Goal: Information Seeking & Learning: Compare options

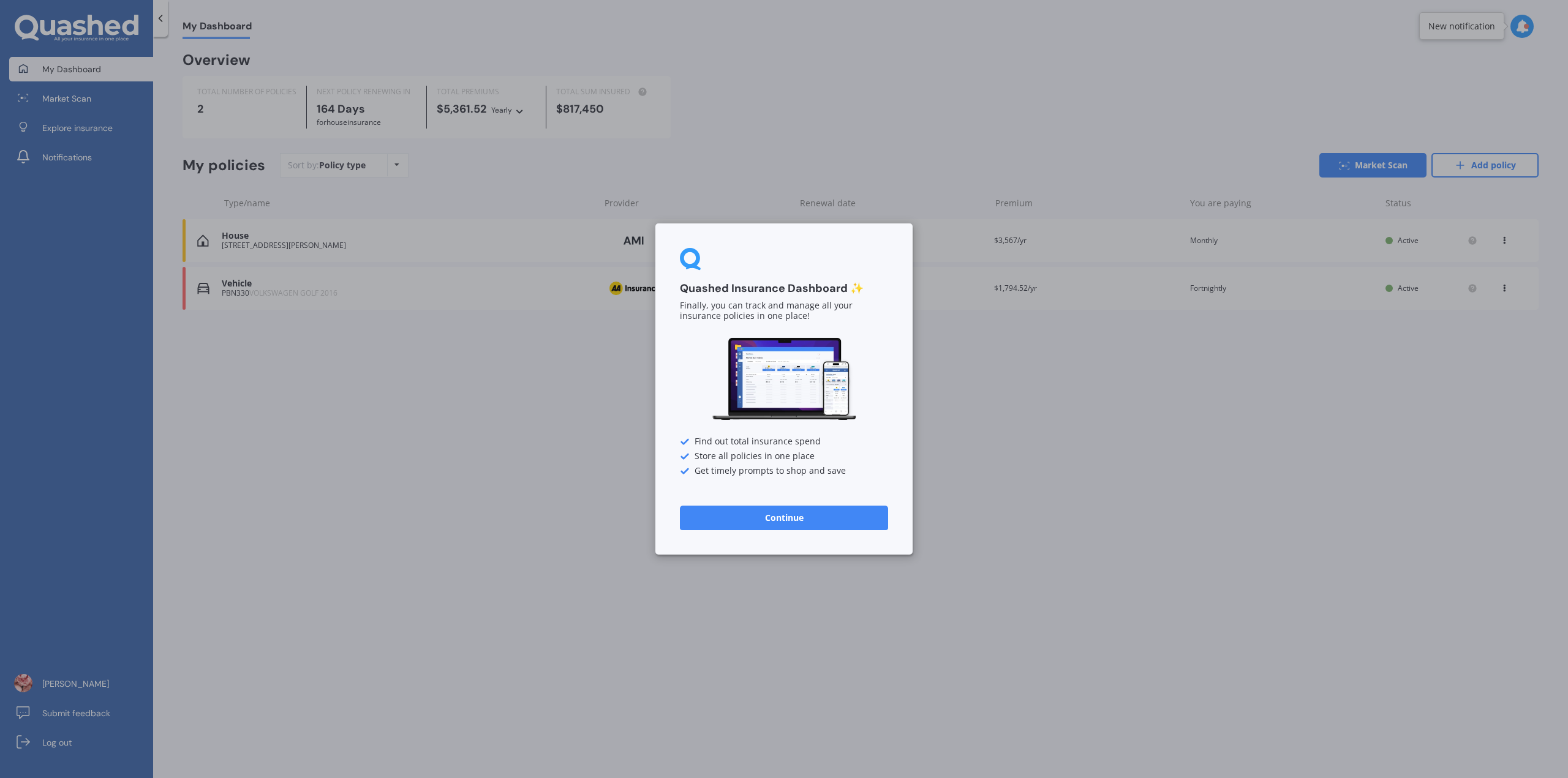
click at [801, 525] on button "Continue" at bounding box center [784, 517] width 208 height 24
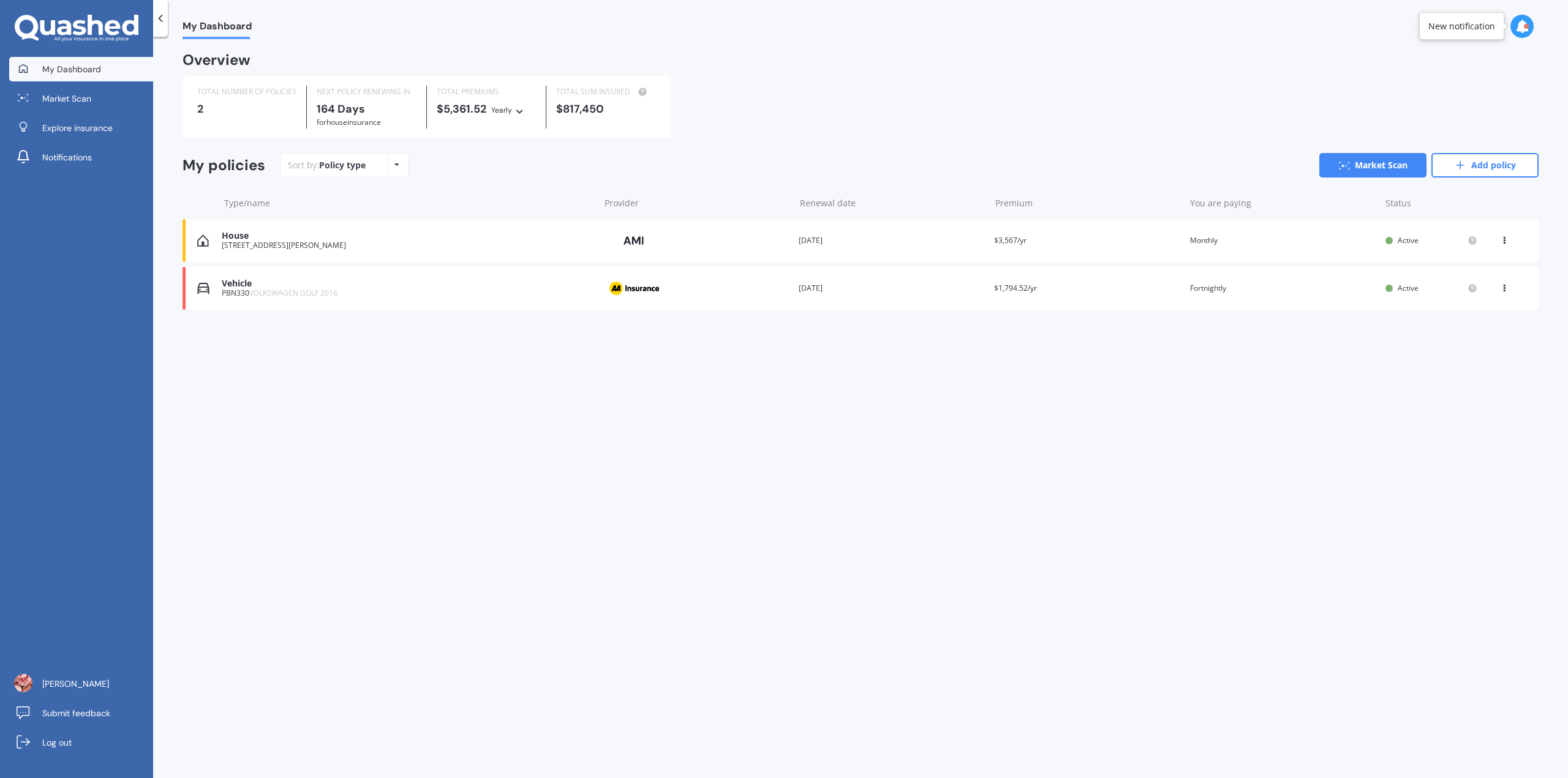
click at [526, 288] on div "Vehicle" at bounding box center [407, 284] width 371 height 10
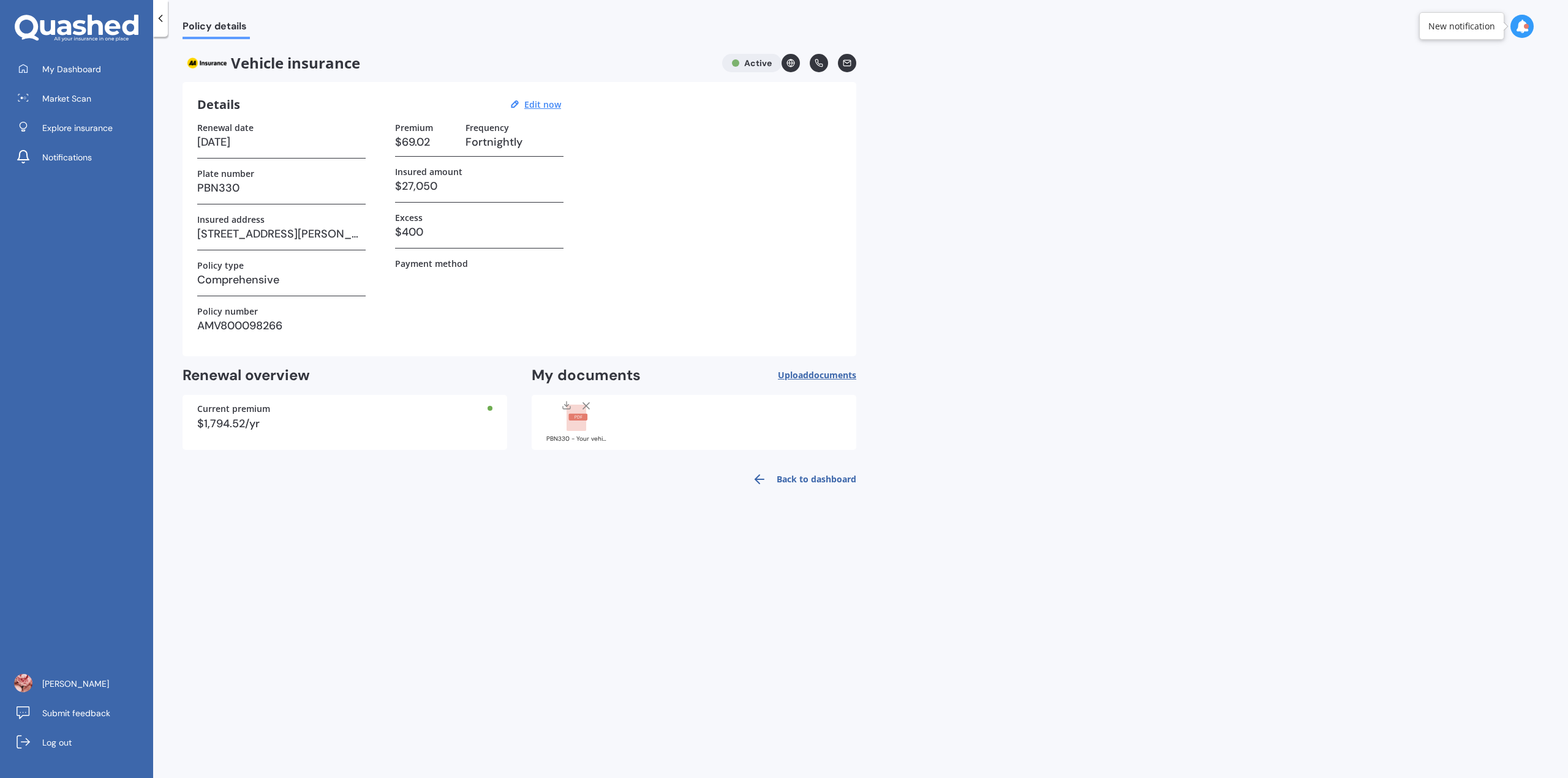
click at [583, 428] on rect at bounding box center [576, 418] width 19 height 27
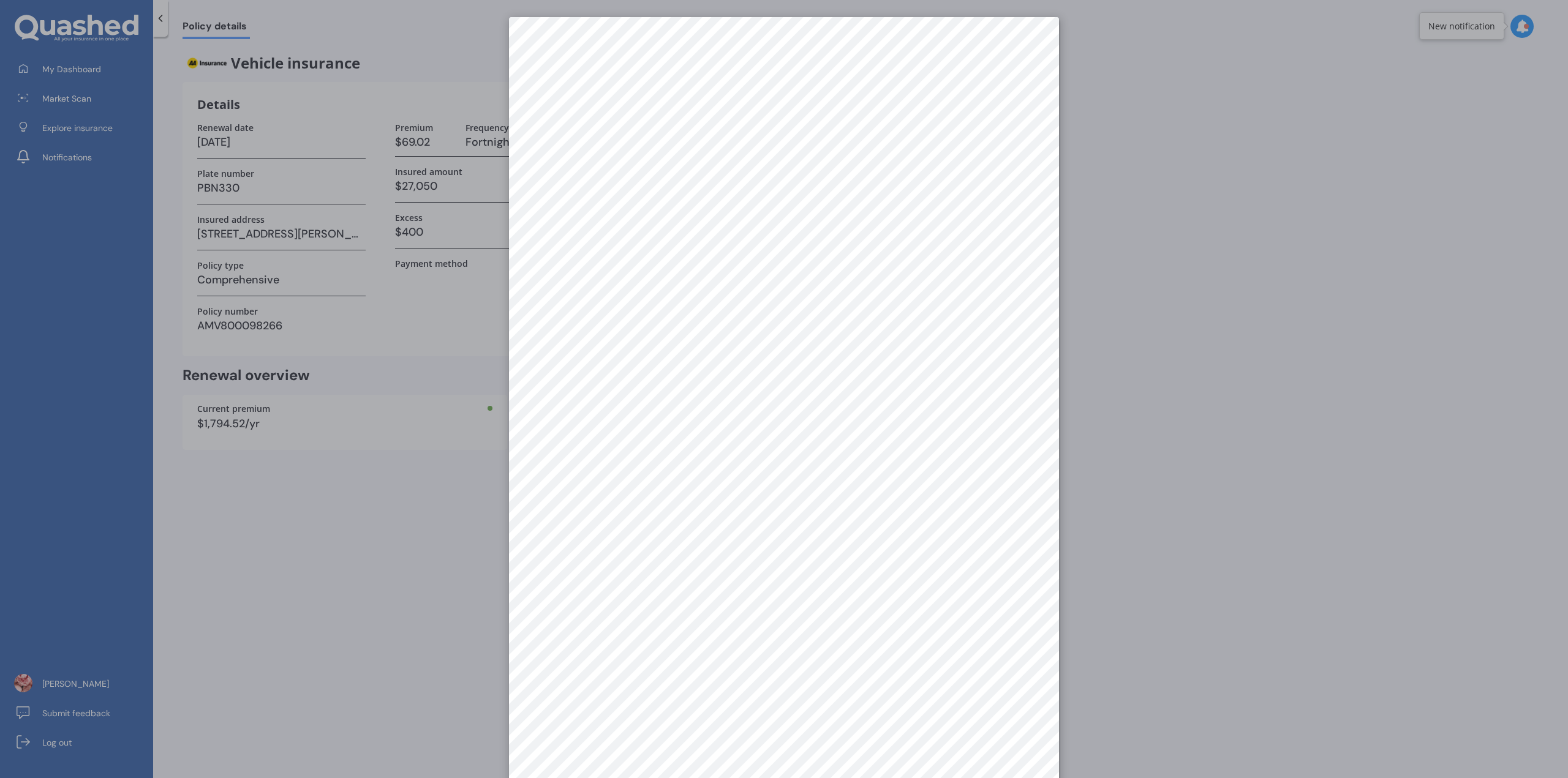
click at [1136, 460] on div at bounding box center [784, 389] width 1568 height 778
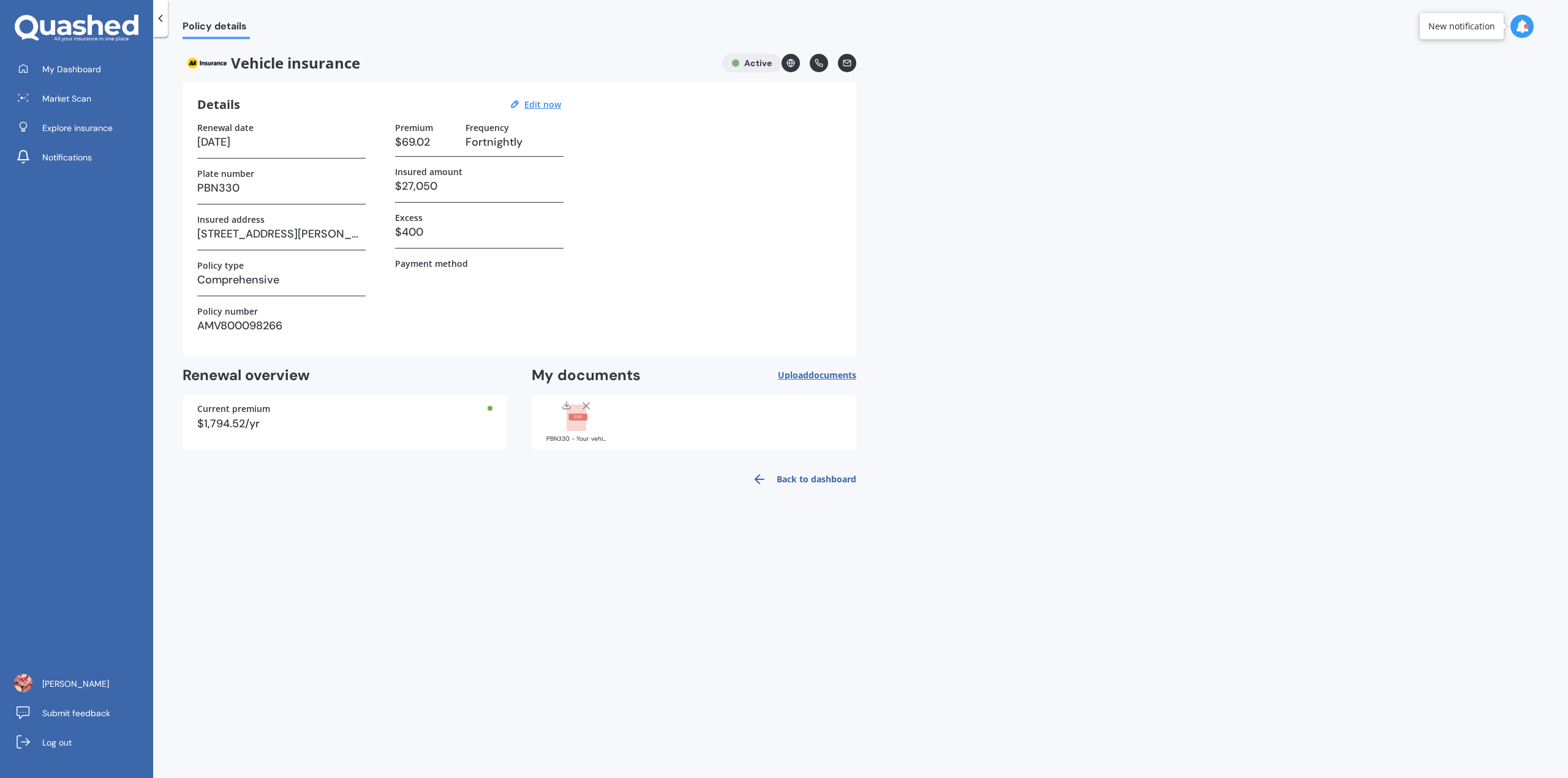
click at [791, 64] on icon at bounding box center [791, 63] width 9 height 9
click at [831, 479] on link "Back to dashboard" at bounding box center [801, 479] width 111 height 30
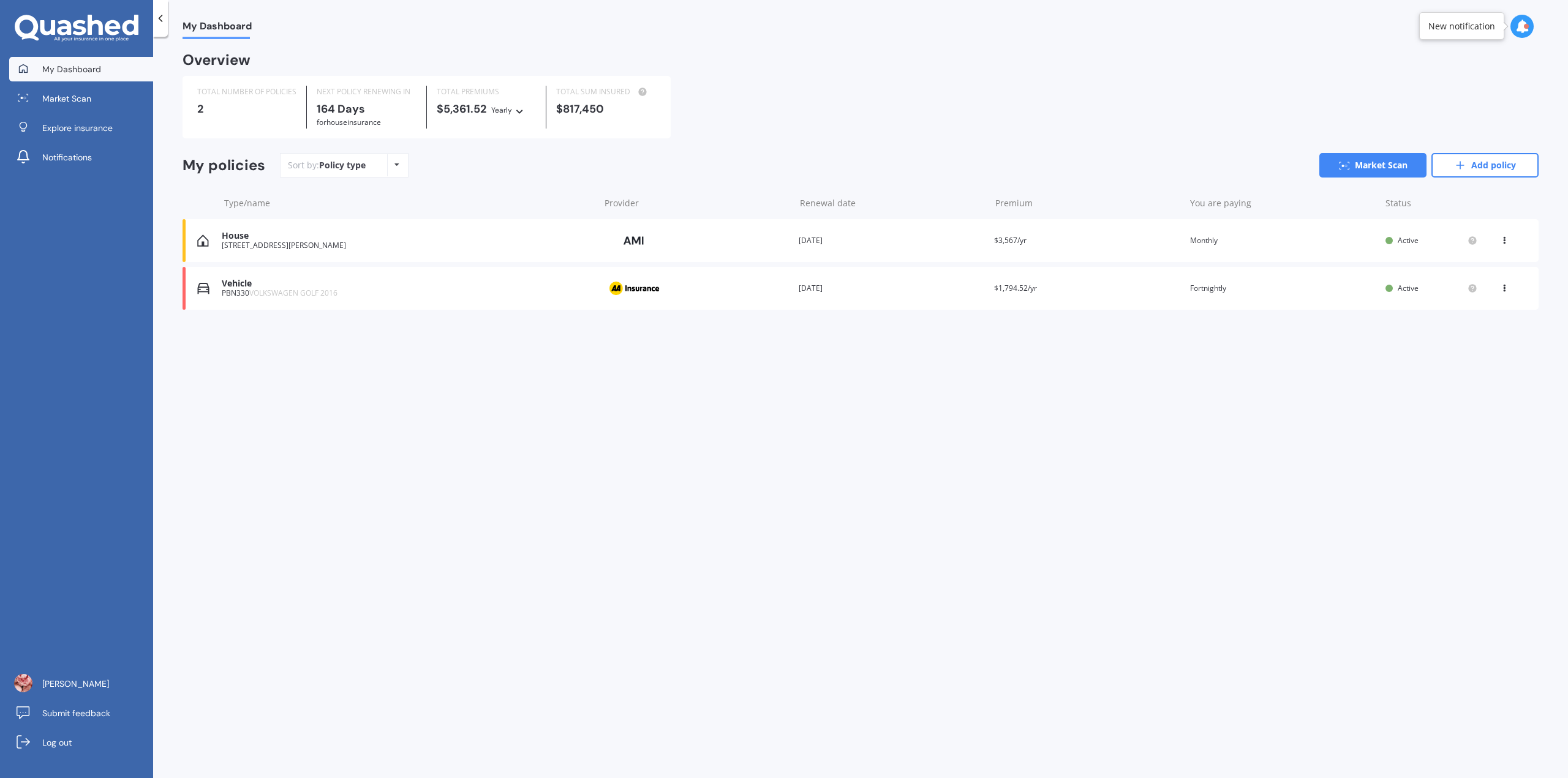
click at [1503, 285] on icon at bounding box center [1504, 286] width 9 height 7
click at [1369, 167] on link "Market Scan" at bounding box center [1373, 165] width 107 height 24
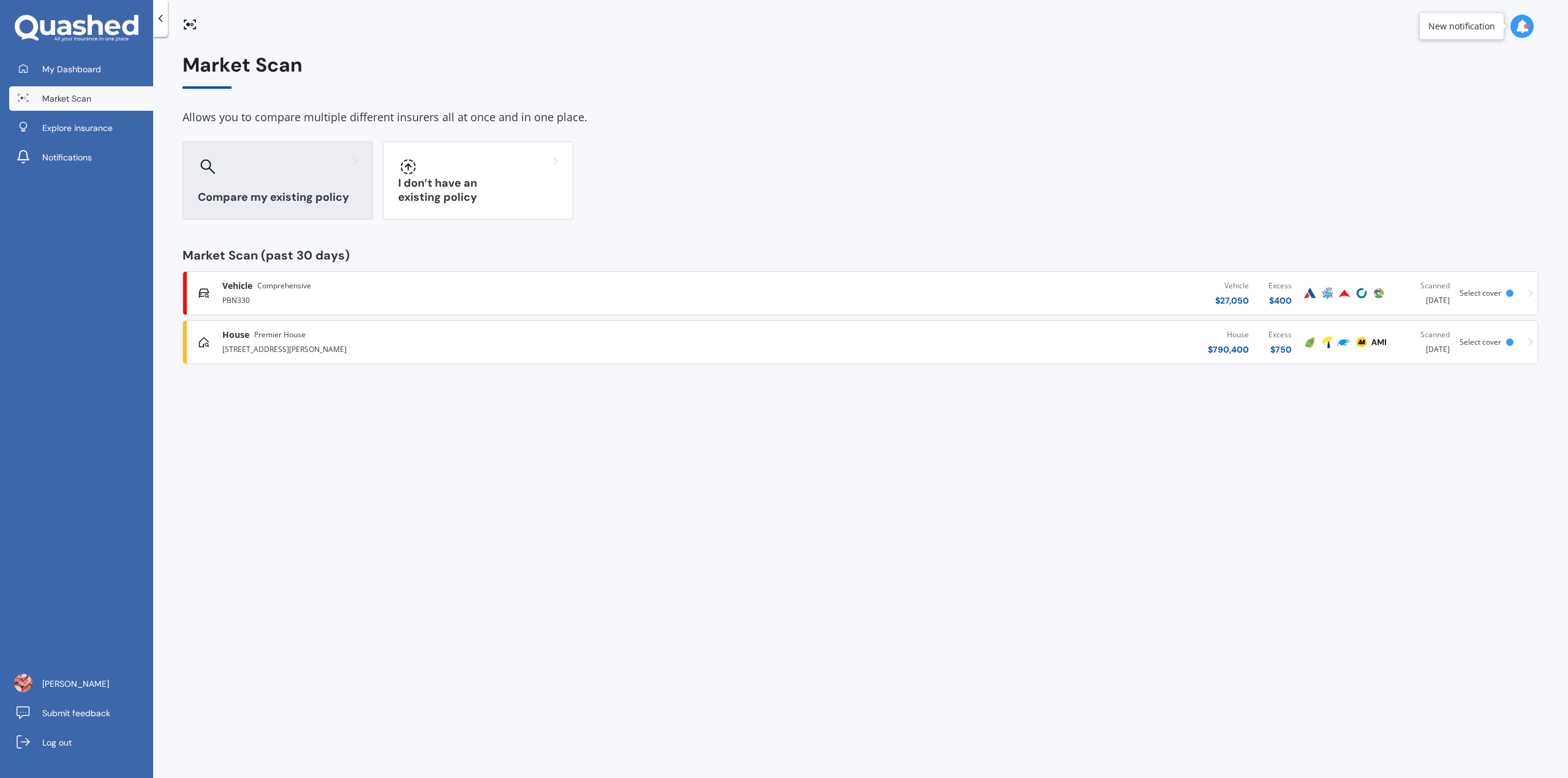
click at [293, 190] on h3 "Compare my existing policy" at bounding box center [278, 197] width 160 height 14
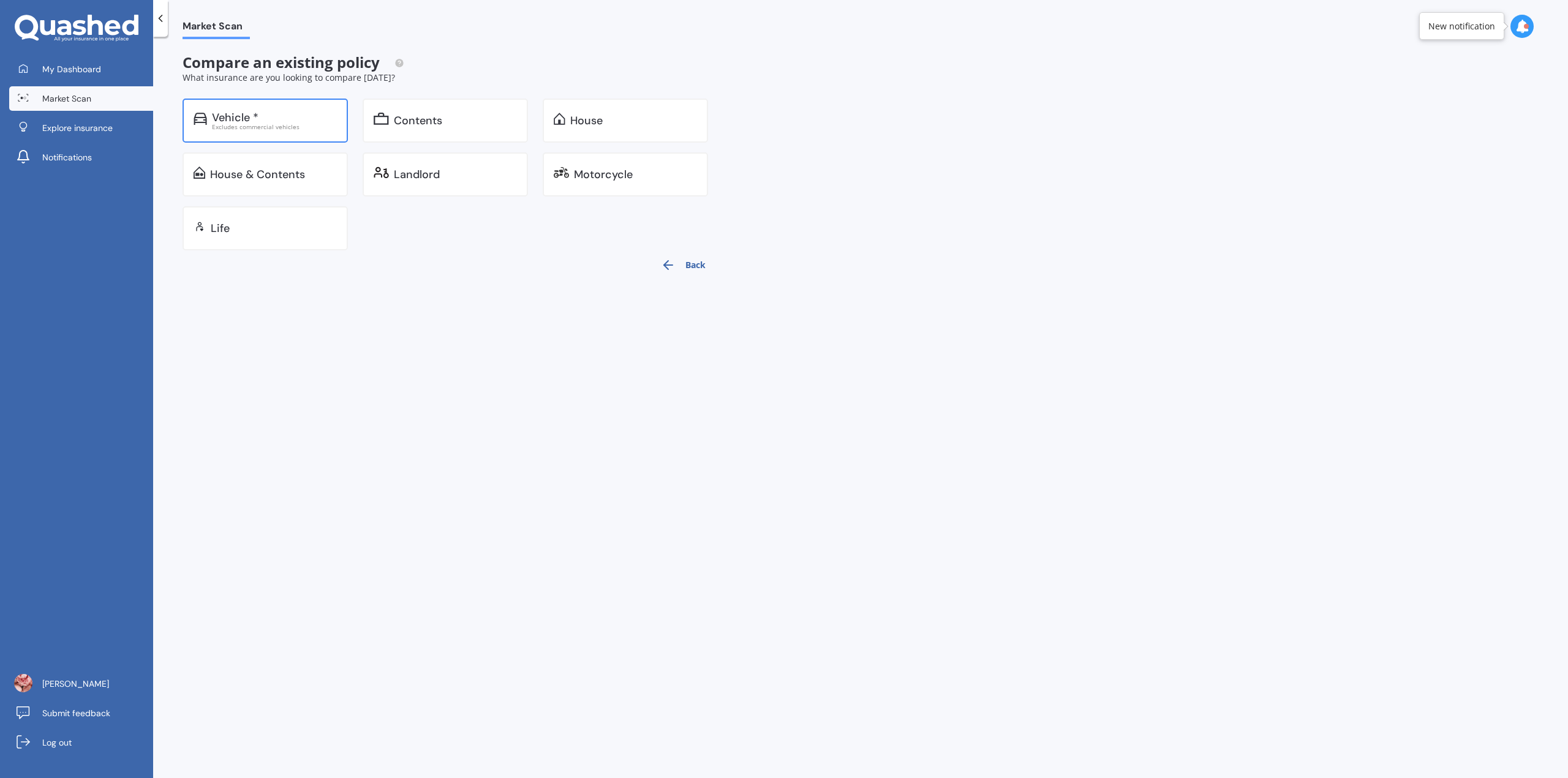
click at [257, 127] on div "Excludes commercial vehicles" at bounding box center [274, 127] width 125 height 6
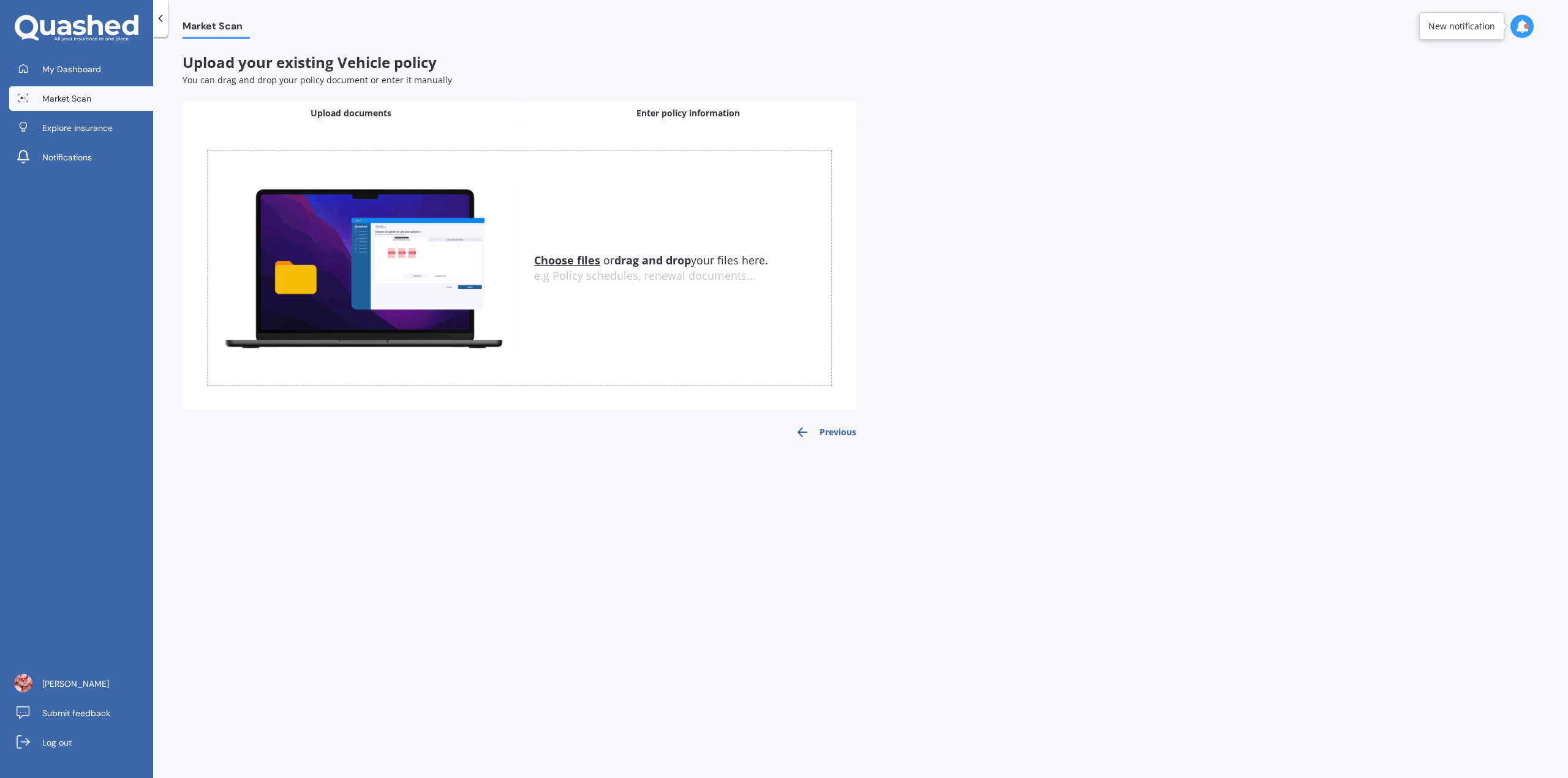
drag, startPoint x: 694, startPoint y: 110, endPoint x: 684, endPoint y: 122, distance: 15.6
click at [694, 111] on span "Enter policy information" at bounding box center [688, 113] width 104 height 13
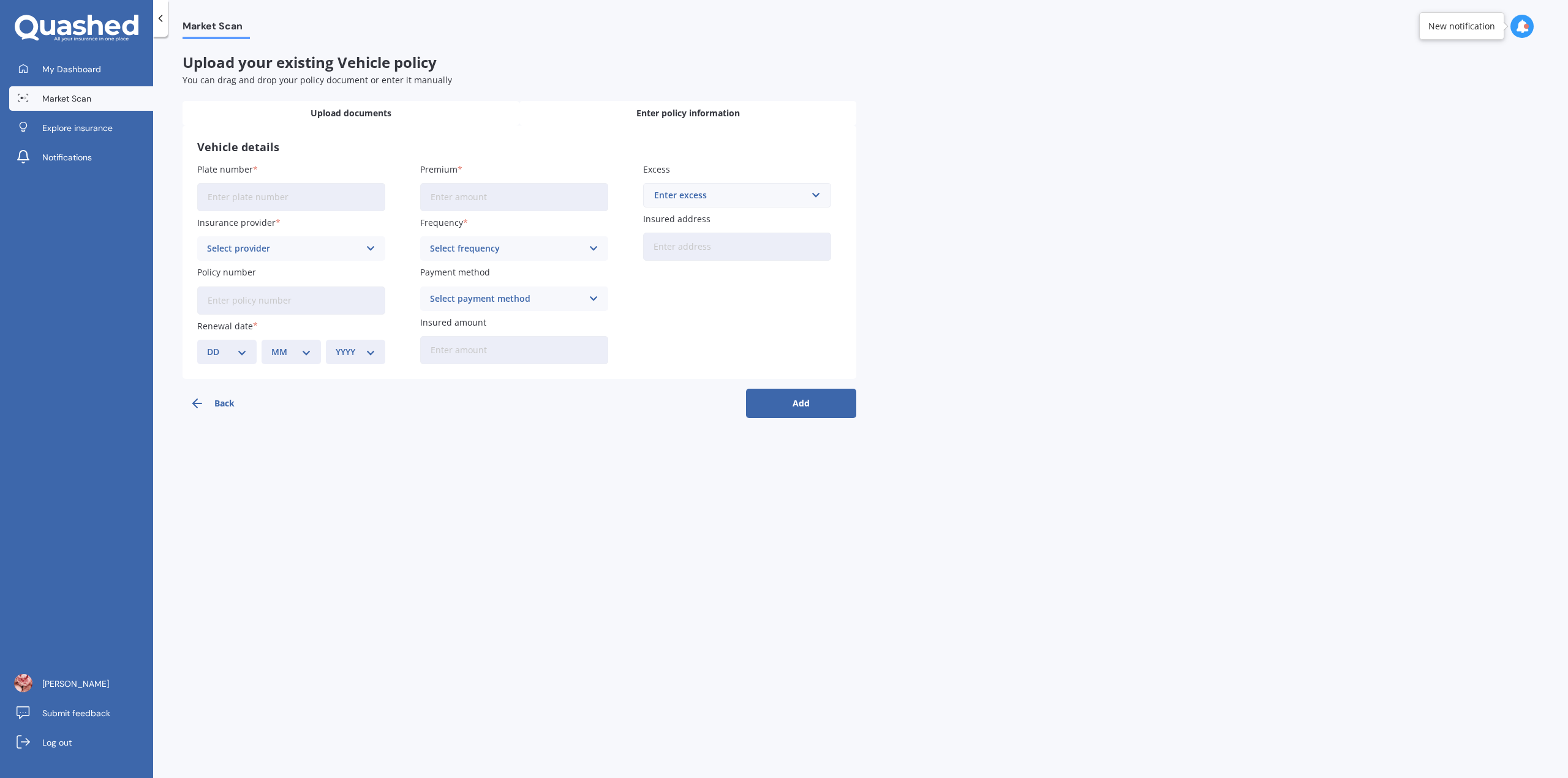
click at [309, 122] on div "Upload documents" at bounding box center [351, 113] width 337 height 24
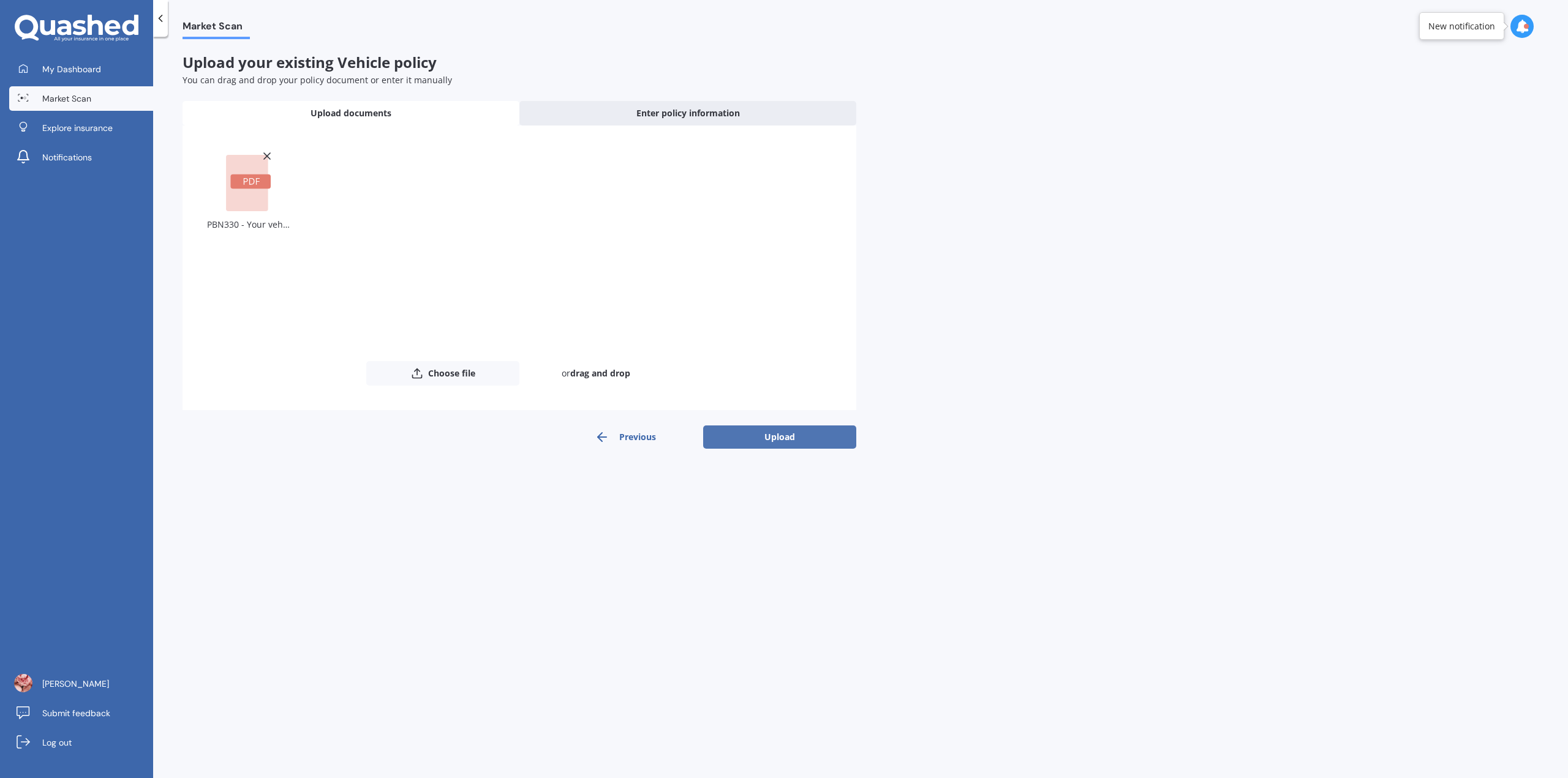
click at [763, 434] on button "Upload" at bounding box center [779, 436] width 153 height 23
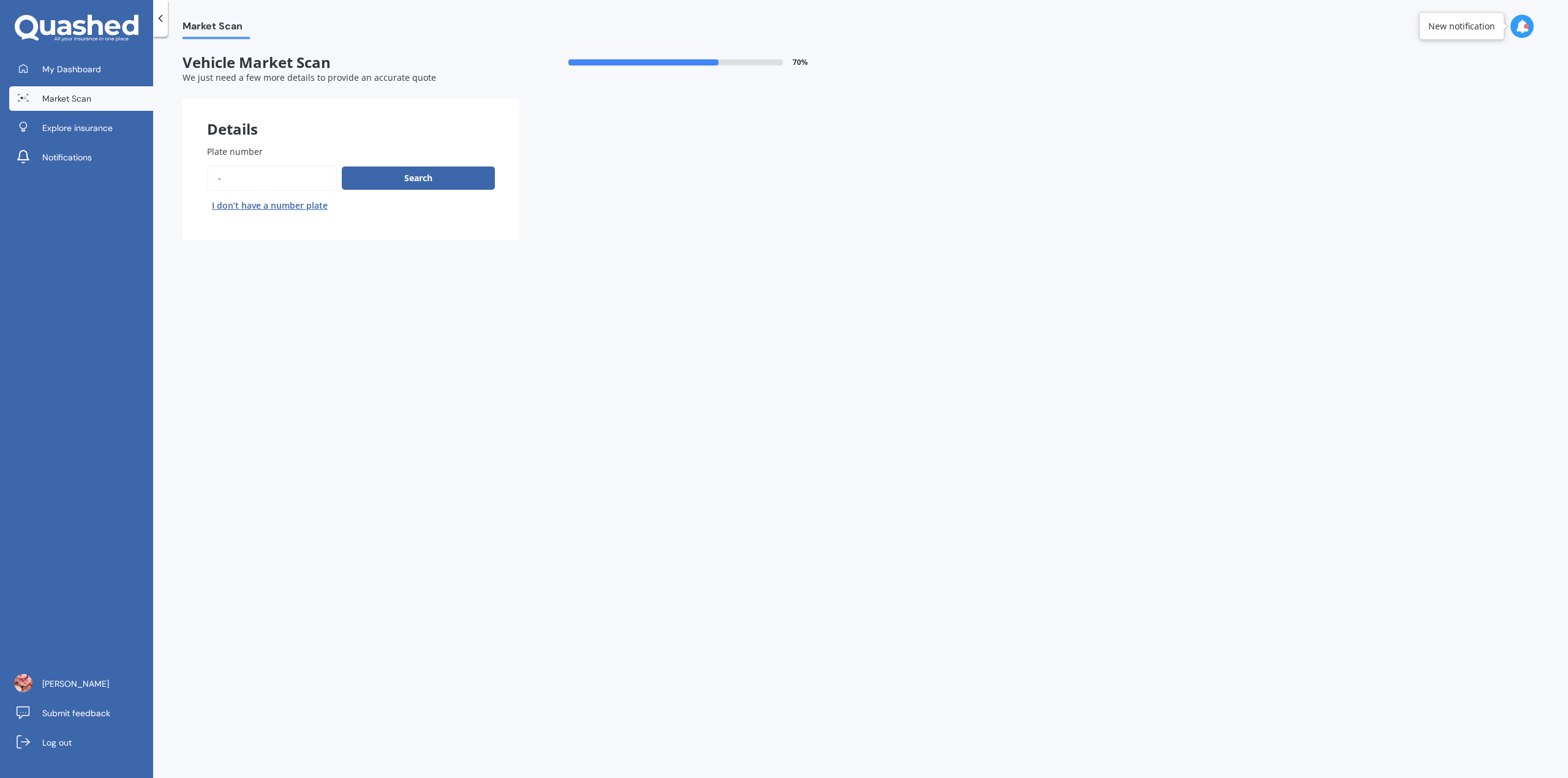
click at [239, 170] on input "Plate number" at bounding box center [271, 178] width 130 height 26
type input "PBN330"
click at [479, 178] on button "Search" at bounding box center [418, 178] width 153 height 23
select select "VOLKSWAGEN"
select select "GOLF"
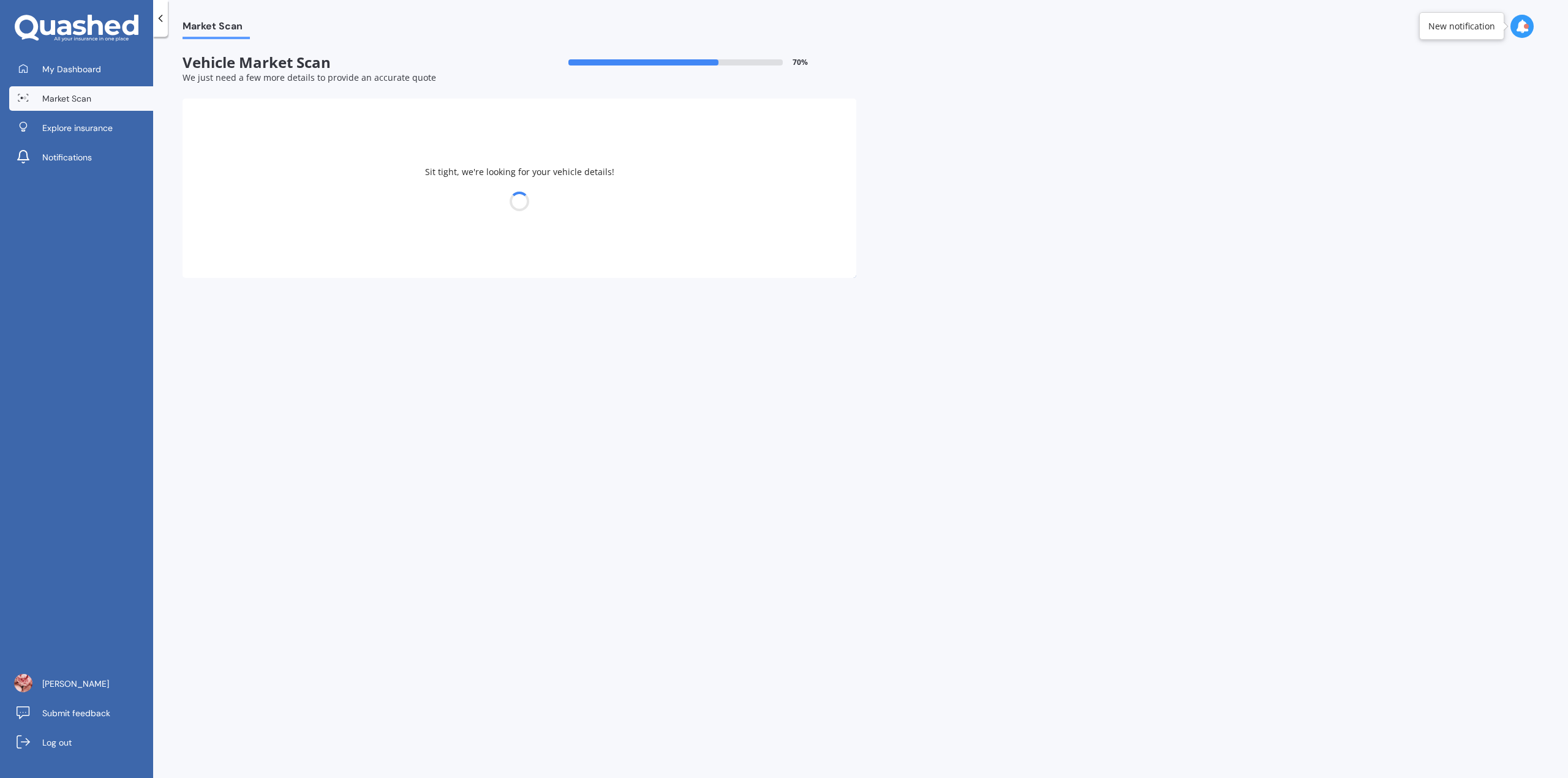
select select "30"
select select "06"
select select "1998"
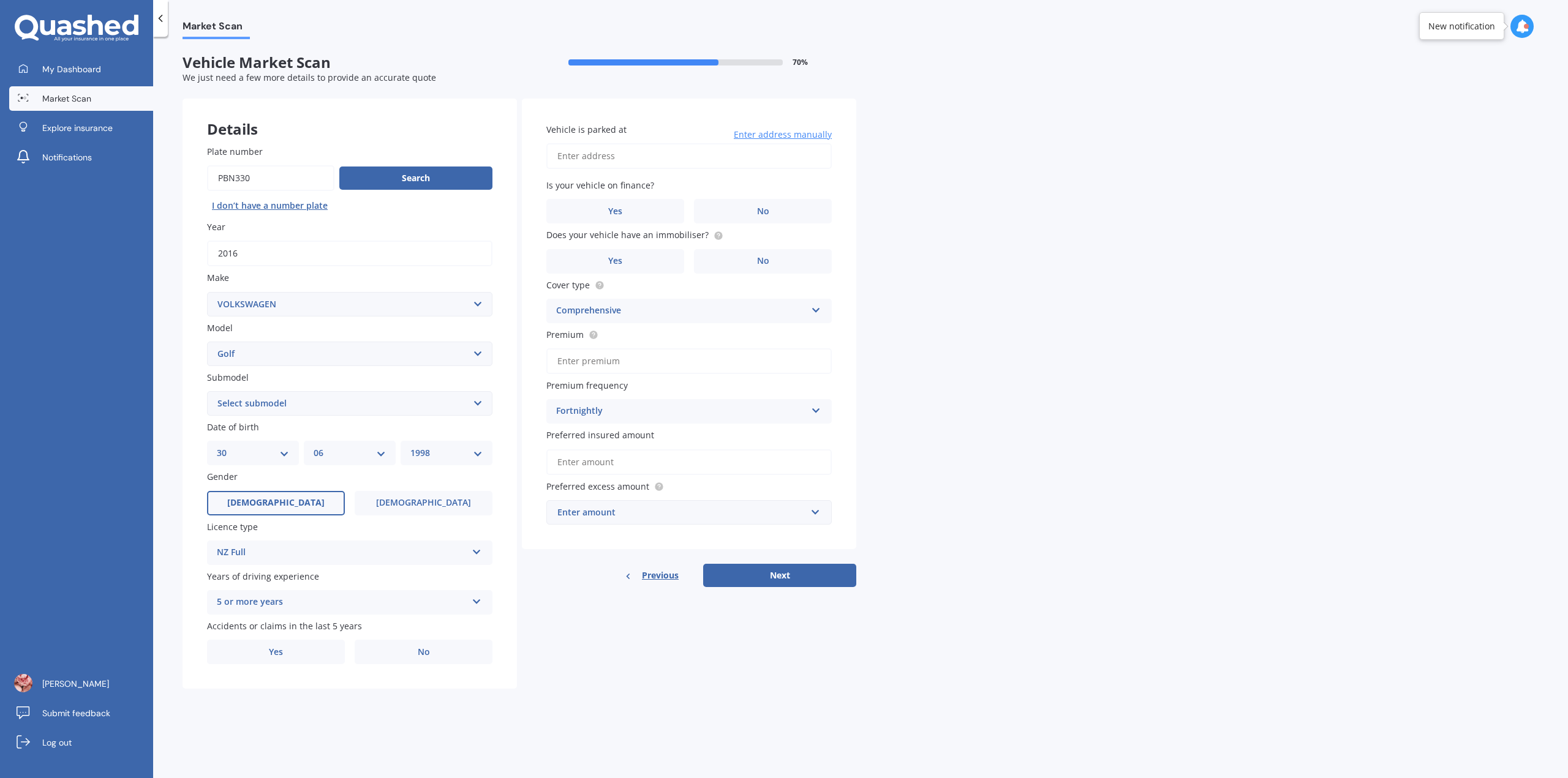
click at [475, 405] on select "Select submodel (All other) 1.4 GT TSI 1.4 TSI 1.6 1.6 FSI 1.6 TSI 1.8 1.9 TDI …" at bounding box center [349, 403] width 285 height 24
select select "2.0 T GTI"
click at [207, 391] on select "Select submodel (All other) 1.4 GT TSI 1.4 TSI 1.6 1.6 FSI 1.6 TSI 1.8 1.9 TDI …" at bounding box center [349, 403] width 285 height 24
click at [435, 661] on label "No" at bounding box center [423, 651] width 138 height 24
click at [0, 0] on input "No" at bounding box center [0, 0] width 0 height 0
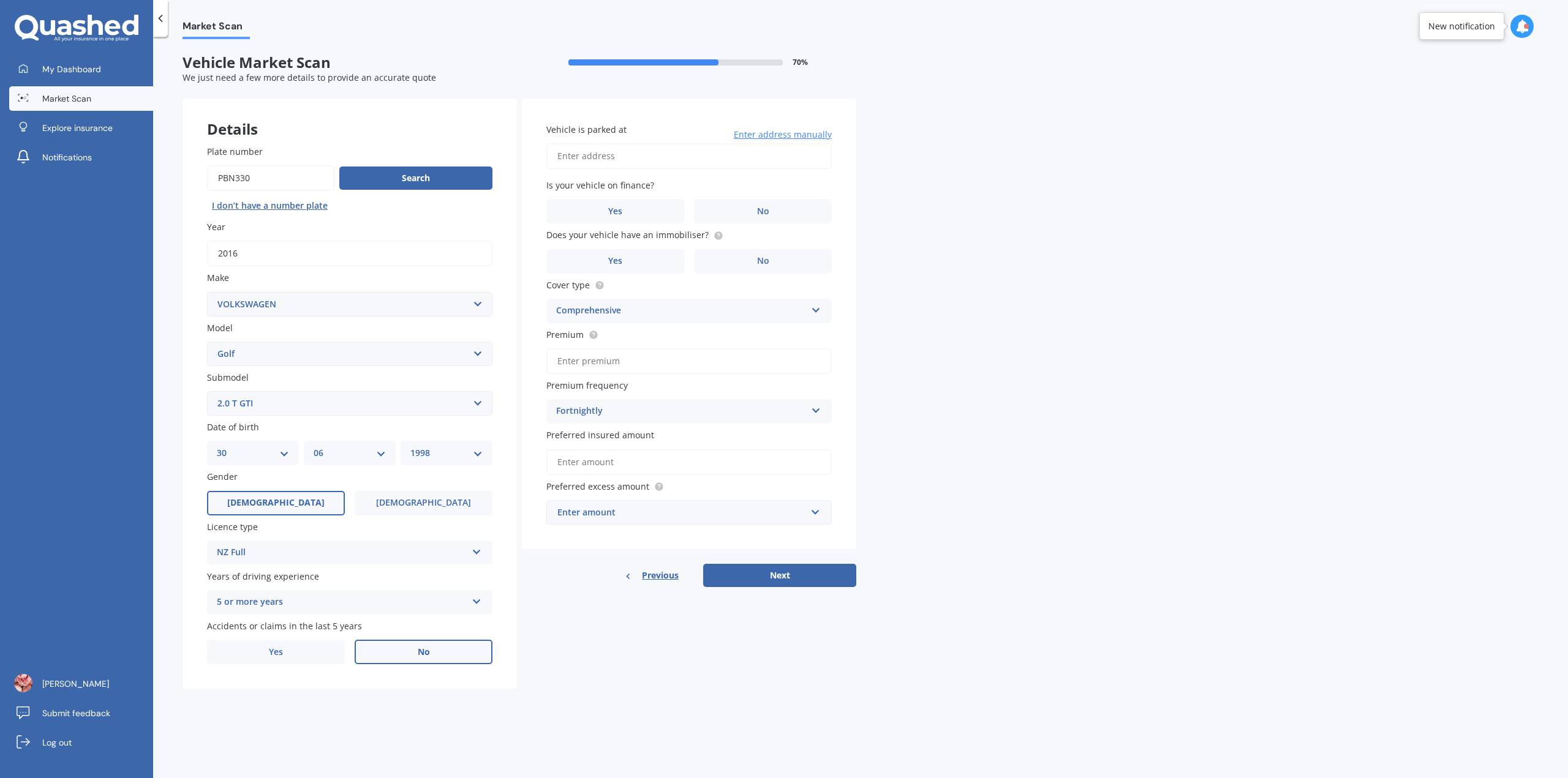
click at [669, 154] on input "Vehicle is parked at" at bounding box center [689, 156] width 285 height 26
type input "[STREET_ADDRESS][PERSON_NAME]"
click at [678, 209] on label "Yes" at bounding box center [615, 210] width 138 height 24
click at [0, 0] on input "Yes" at bounding box center [0, 0] width 0 height 0
click at [713, 265] on label "No" at bounding box center [763, 261] width 138 height 24
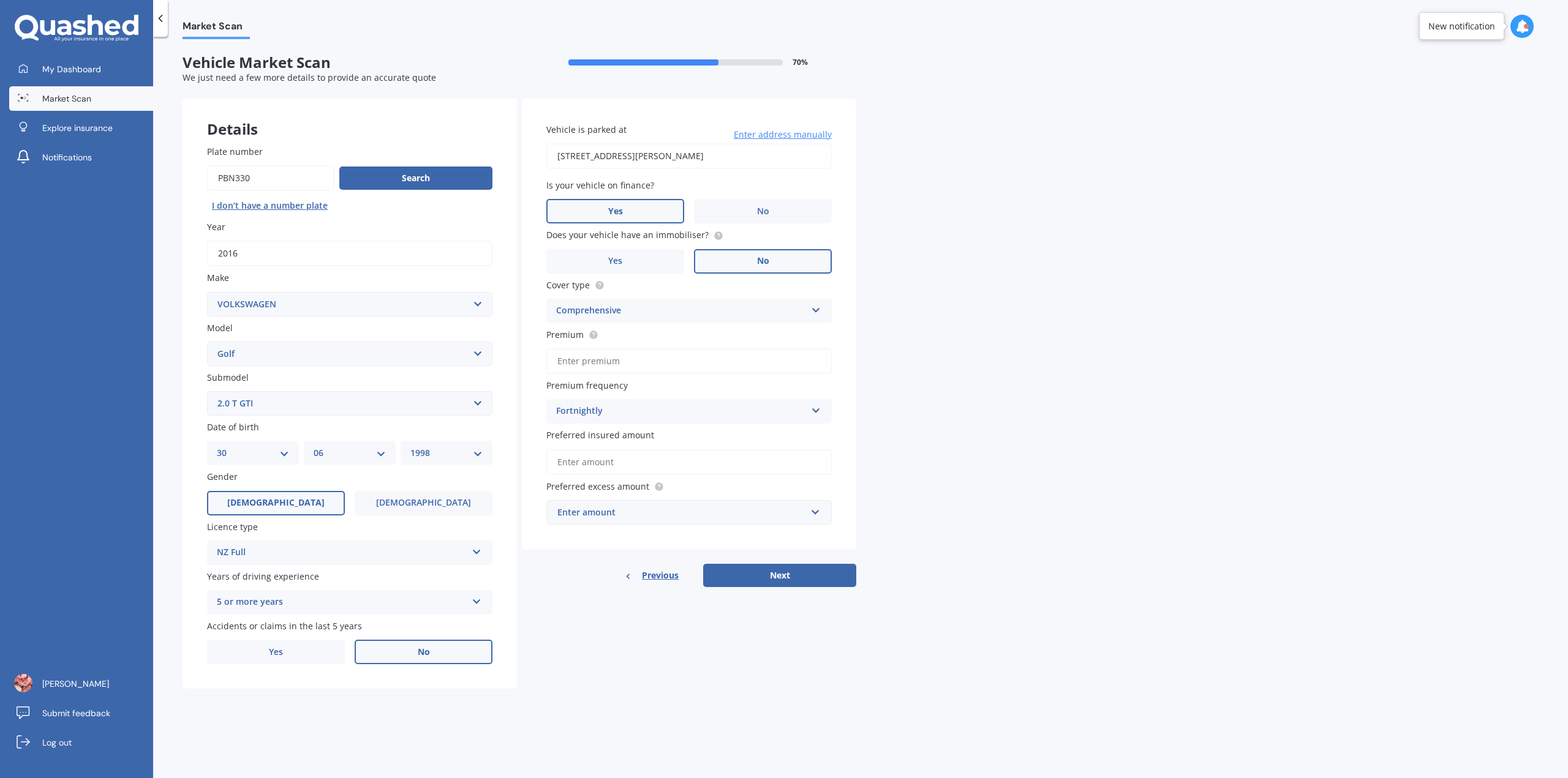
click at [0, 0] on input "No" at bounding box center [0, 0] width 0 height 0
click at [597, 366] on input "Premium" at bounding box center [689, 361] width 285 height 26
type input "$69.02"
click at [669, 465] on input "Preferred insured amount" at bounding box center [689, 462] width 285 height 26
click at [629, 450] on input "Preferred insured amount" at bounding box center [689, 462] width 285 height 26
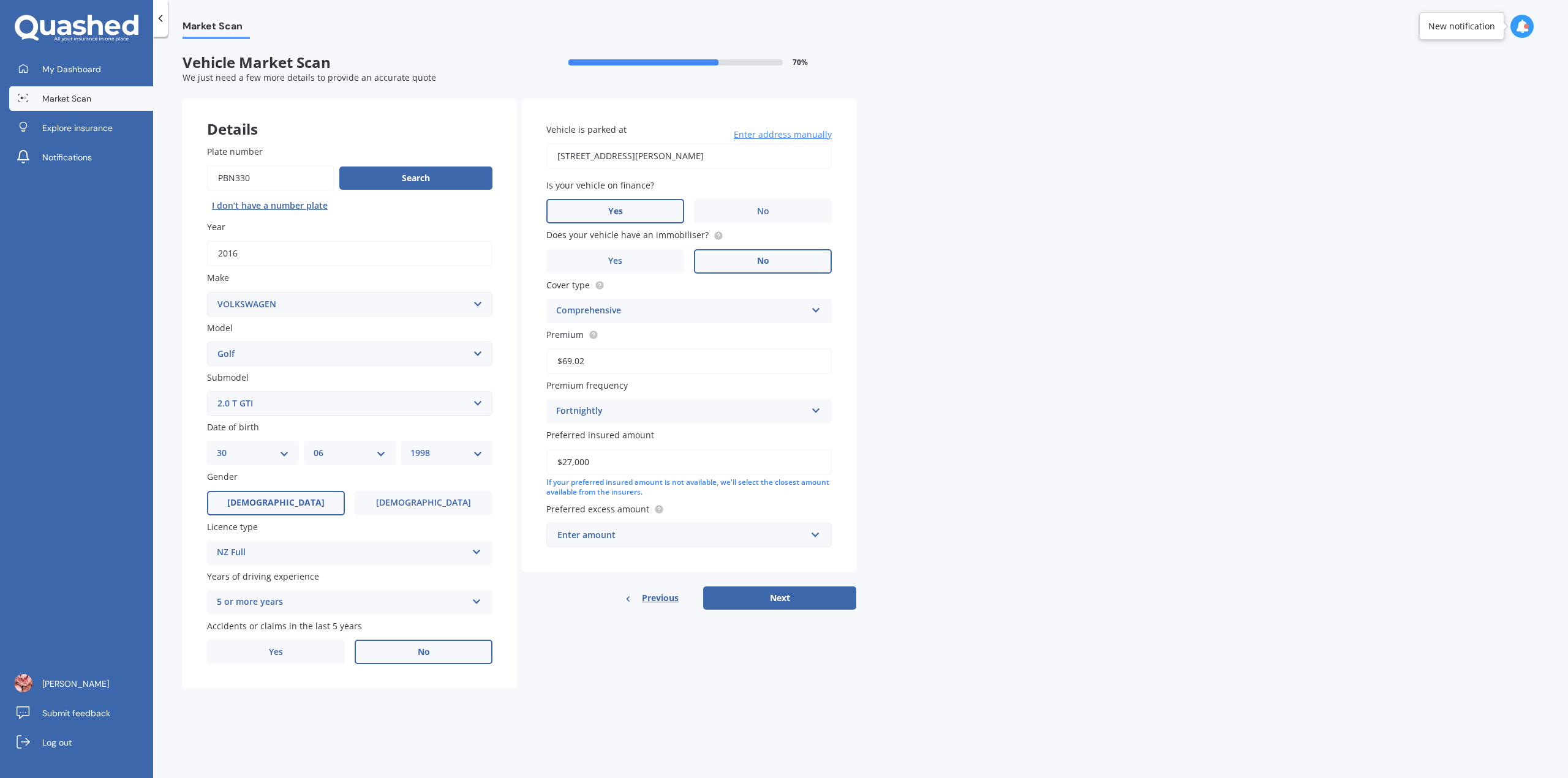
type input "$27,000"
click at [816, 533] on input "text" at bounding box center [685, 534] width 274 height 23
click at [567, 581] on span "$400" at bounding box center [566, 581] width 19 height 12
click at [763, 596] on button "Next" at bounding box center [779, 597] width 153 height 23
select select "30"
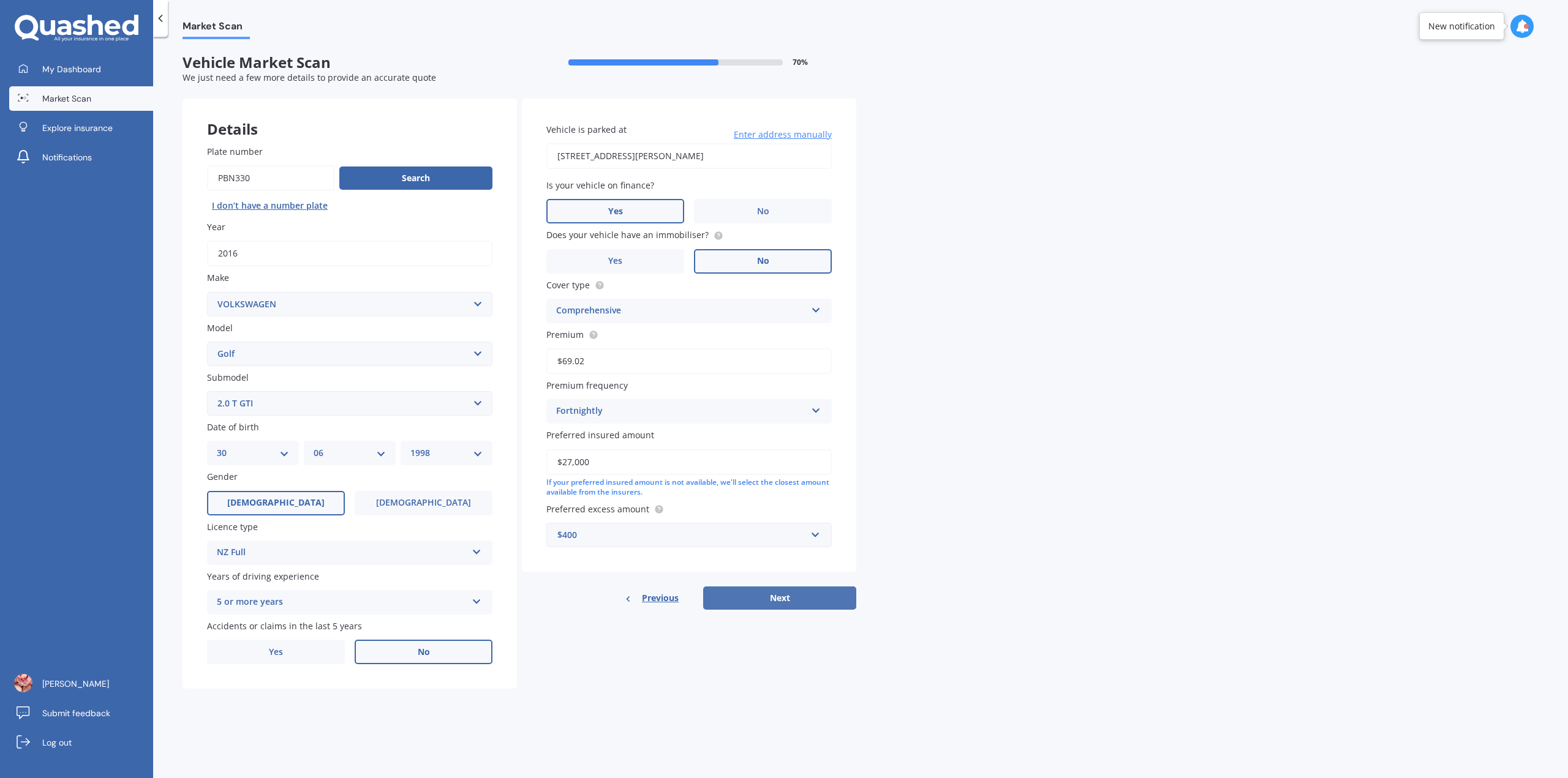
select select "06"
select select "1998"
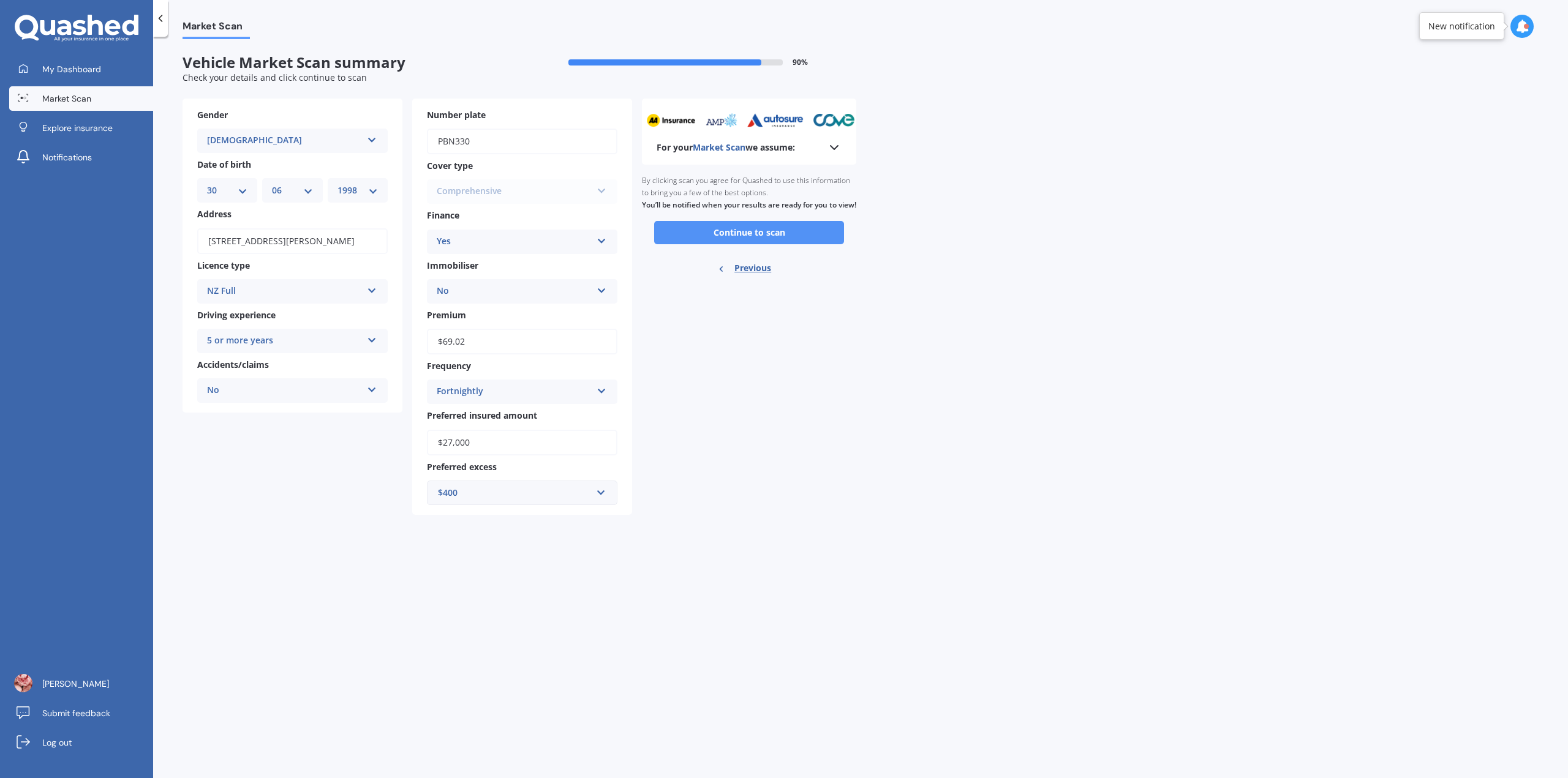
click at [727, 245] on button "Continue to scan" at bounding box center [749, 232] width 190 height 23
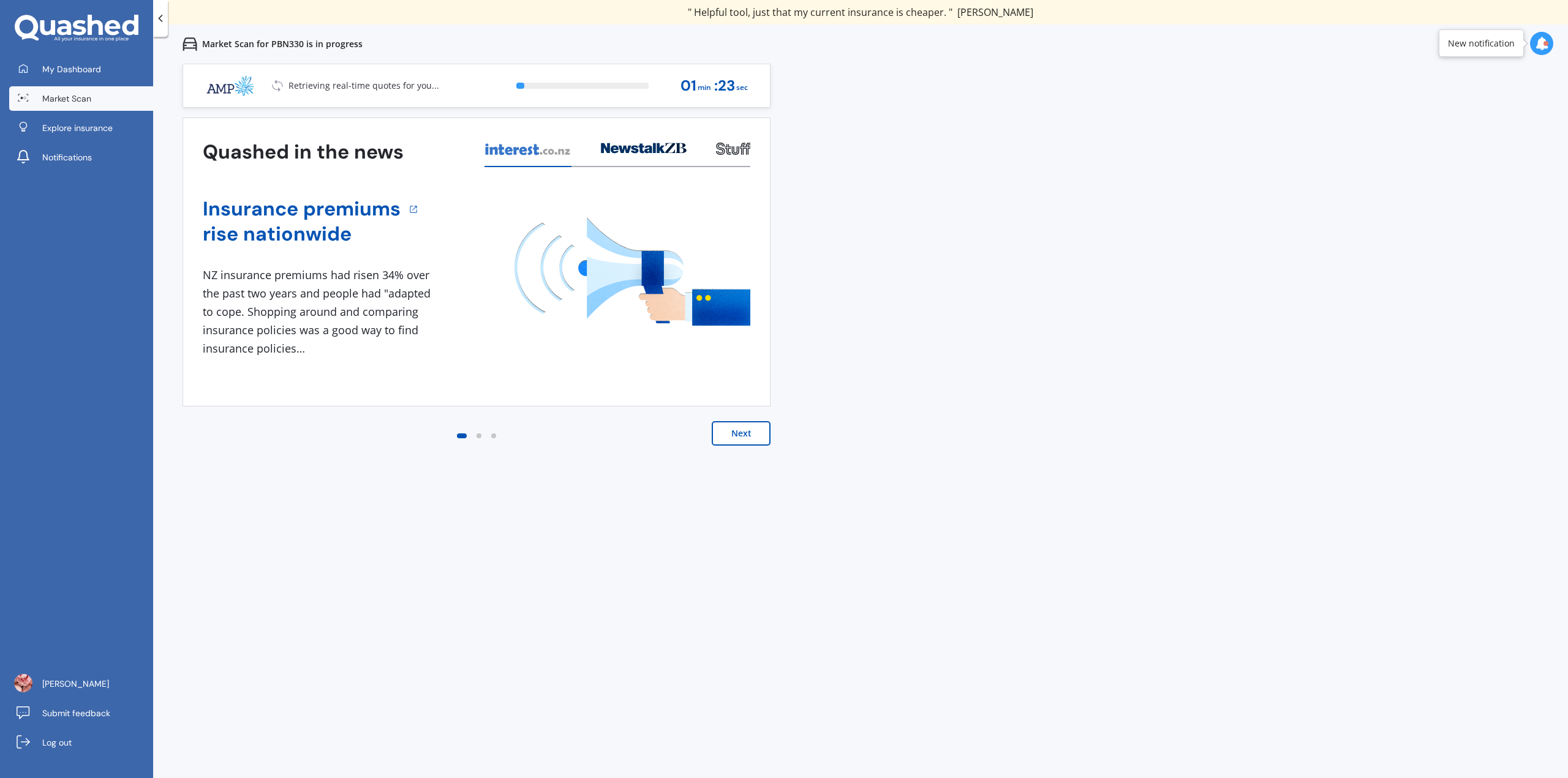
click at [748, 430] on button "Next" at bounding box center [741, 433] width 59 height 24
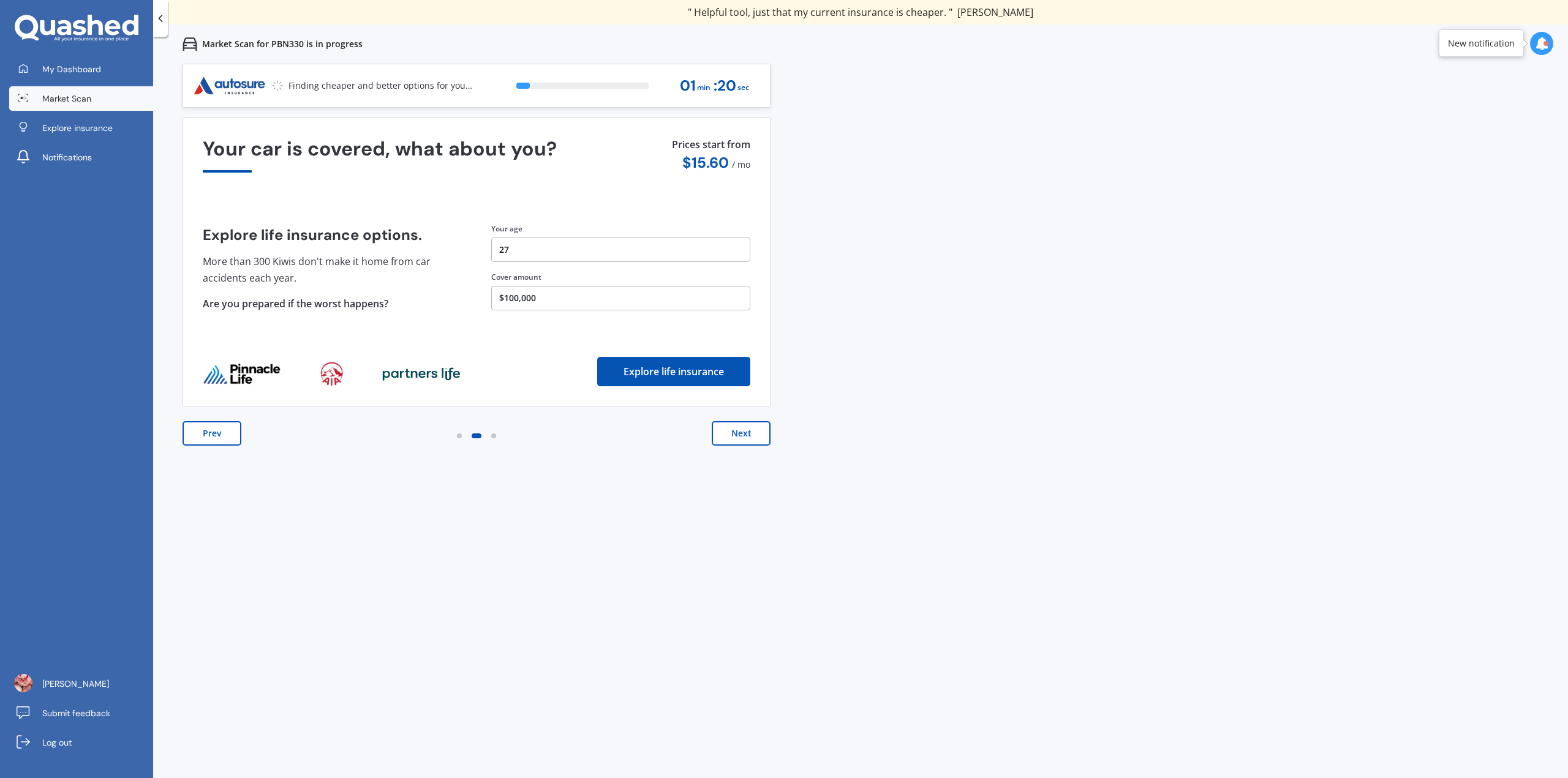
click at [745, 433] on button "Next" at bounding box center [741, 433] width 59 height 24
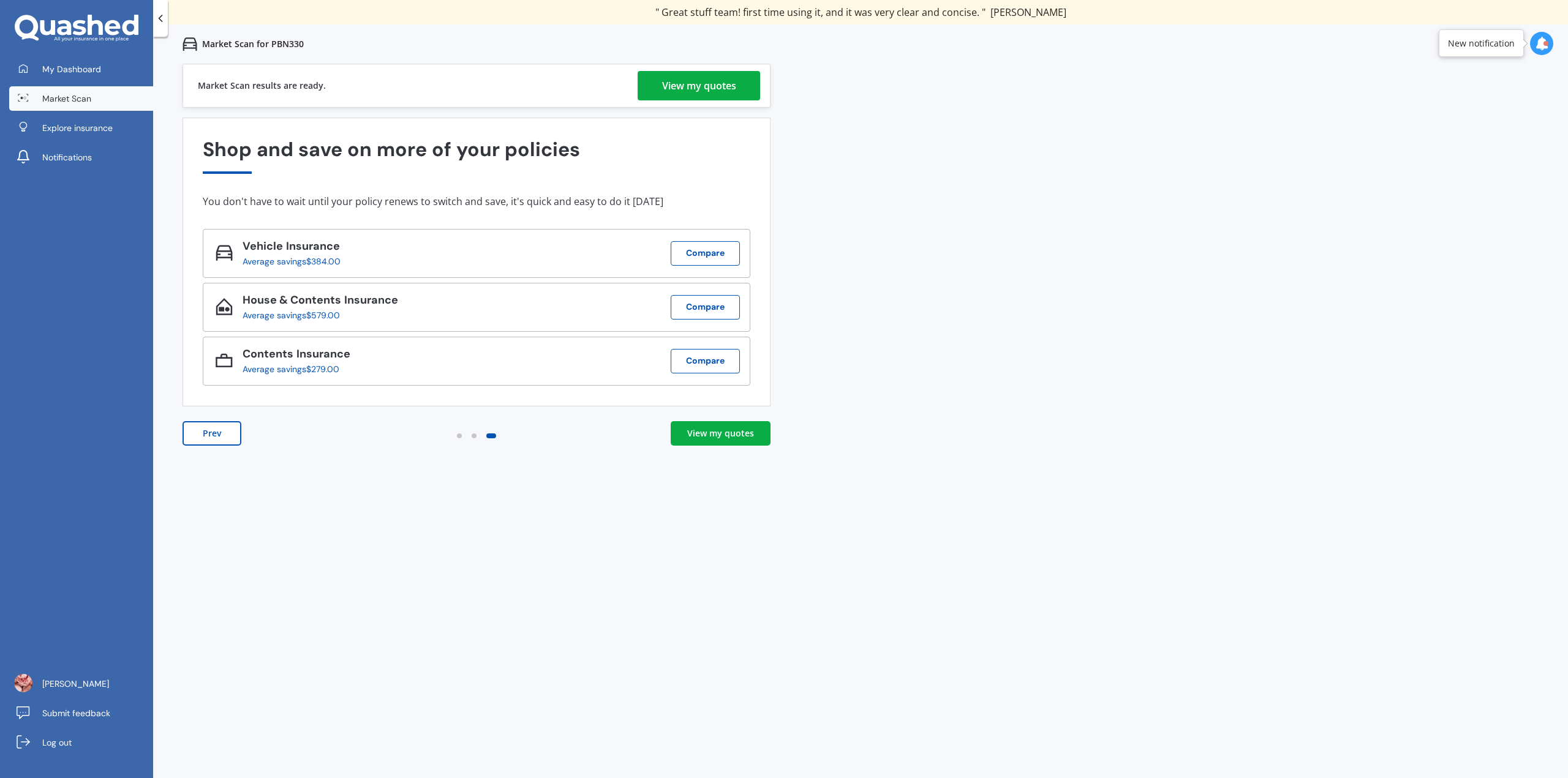
click at [716, 95] on div "View my quotes" at bounding box center [699, 86] width 74 height 30
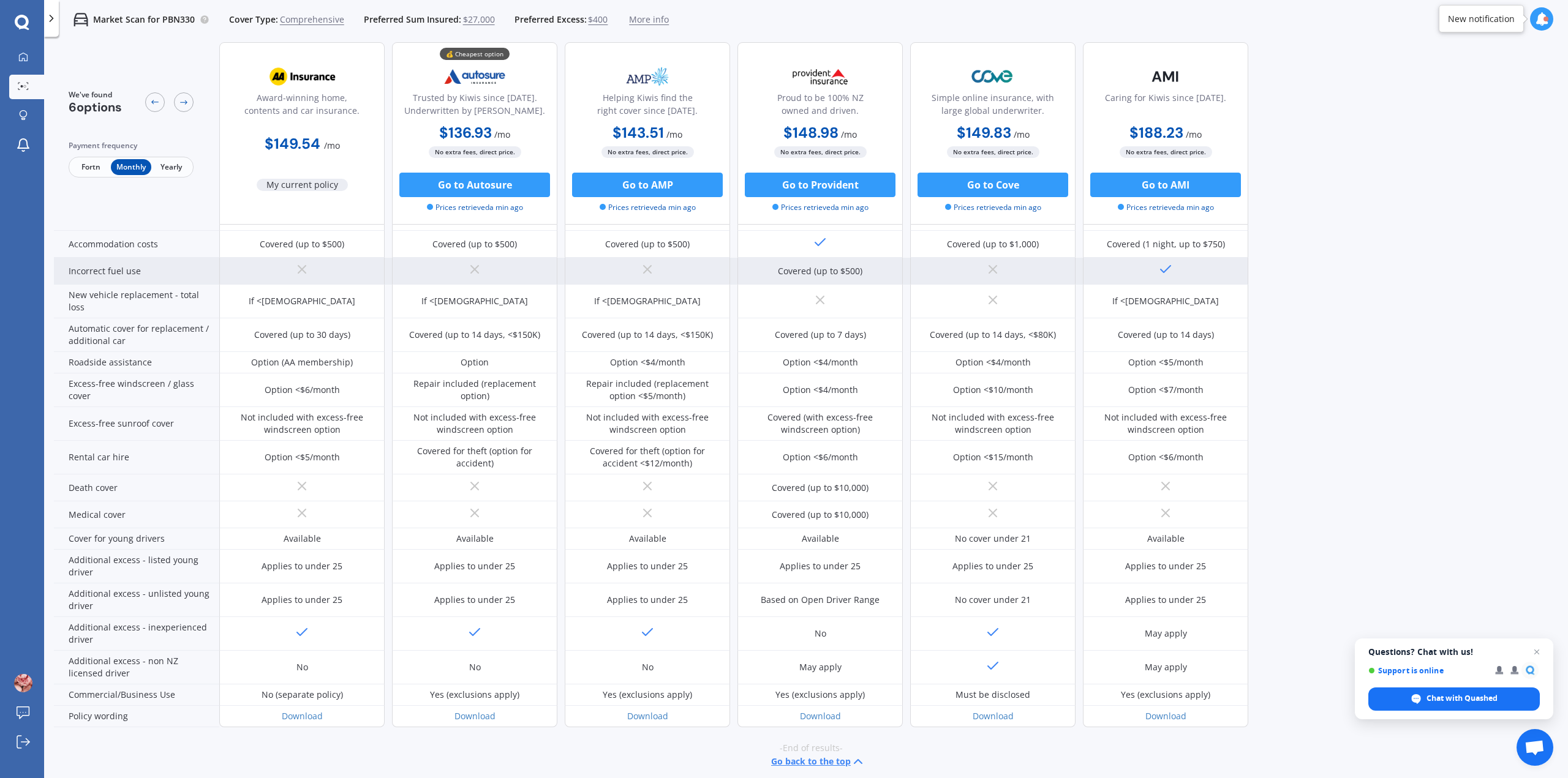
scroll to position [306, 0]
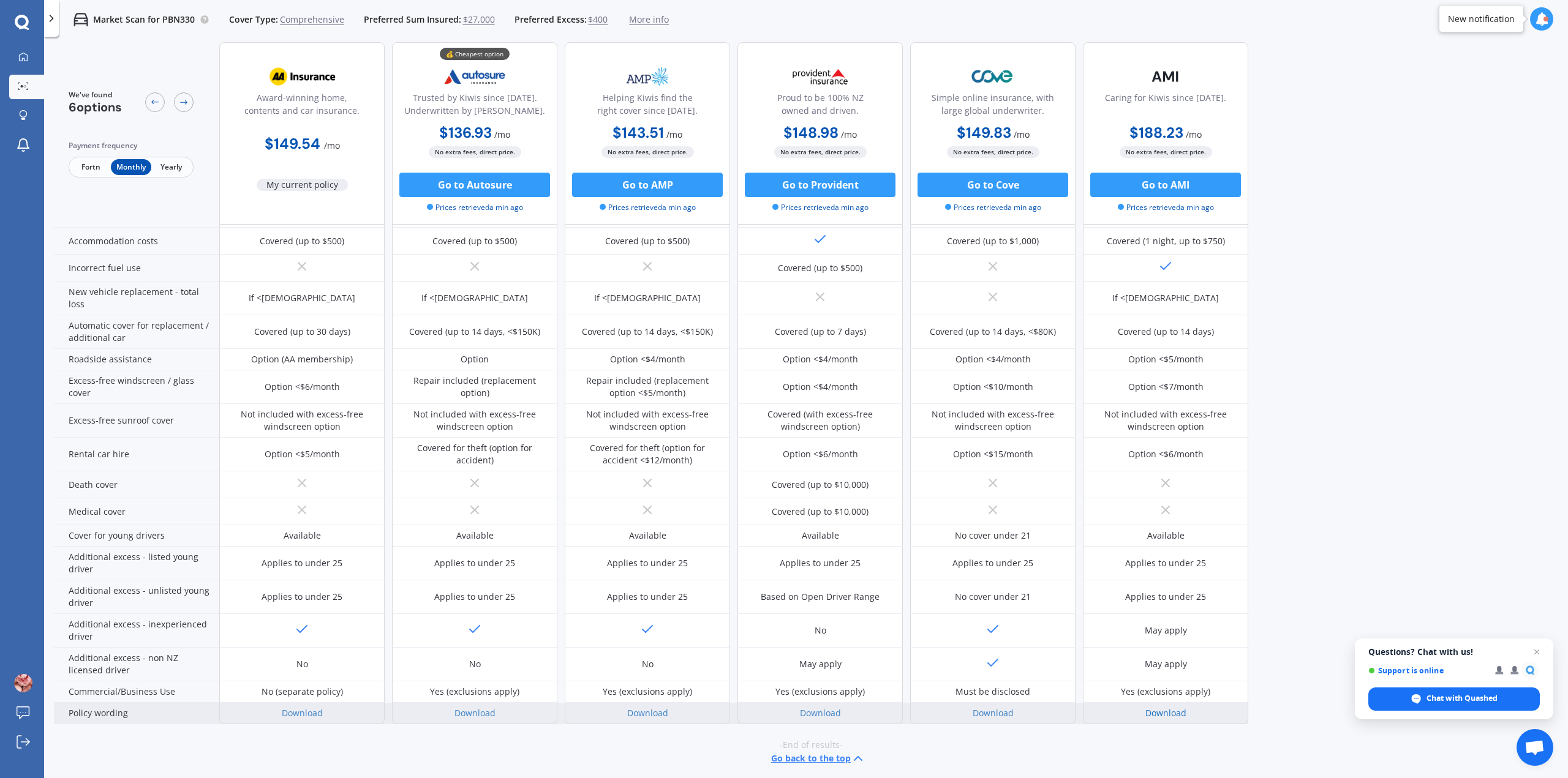
click at [1162, 713] on link "Download" at bounding box center [1165, 713] width 41 height 12
click at [288, 714] on link "Download" at bounding box center [302, 713] width 41 height 12
